Goal: Find specific page/section: Find specific page/section

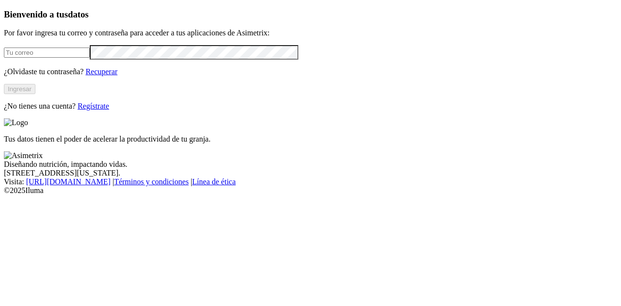
type input "[PERSON_NAME][EMAIL_ADDRESS][DOMAIN_NAME]"
click at [35, 94] on button "Ingresar" at bounding box center [20, 89] width 32 height 10
